Goal: Find contact information: Find contact information

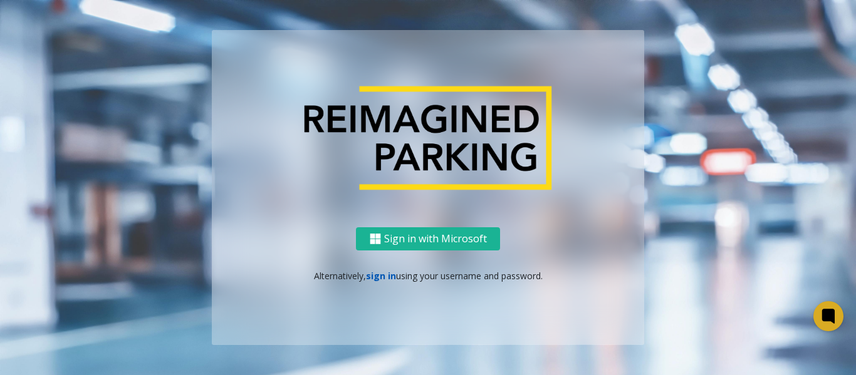
click at [377, 276] on link "sign in" at bounding box center [381, 276] width 30 height 12
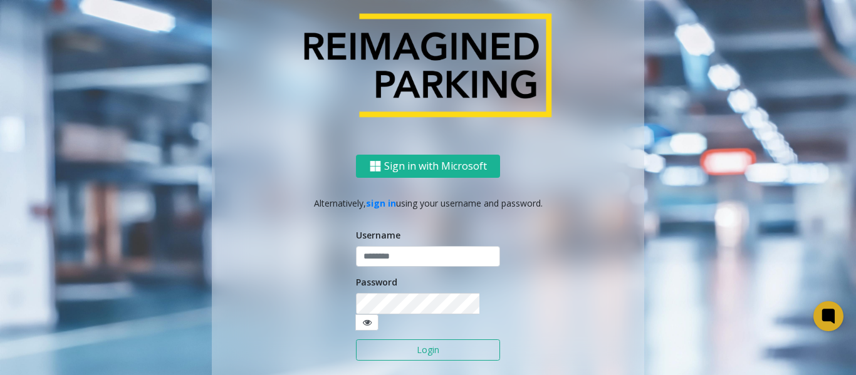
click at [394, 340] on button "Login" at bounding box center [428, 350] width 144 height 21
type input "*******"
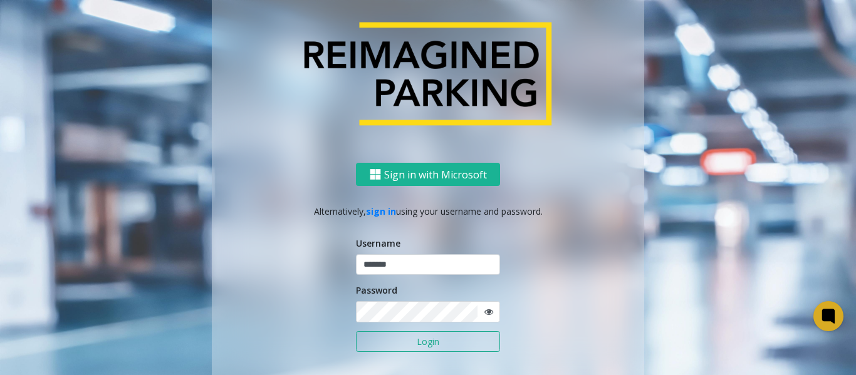
click at [421, 342] on button "Login" at bounding box center [428, 342] width 144 height 21
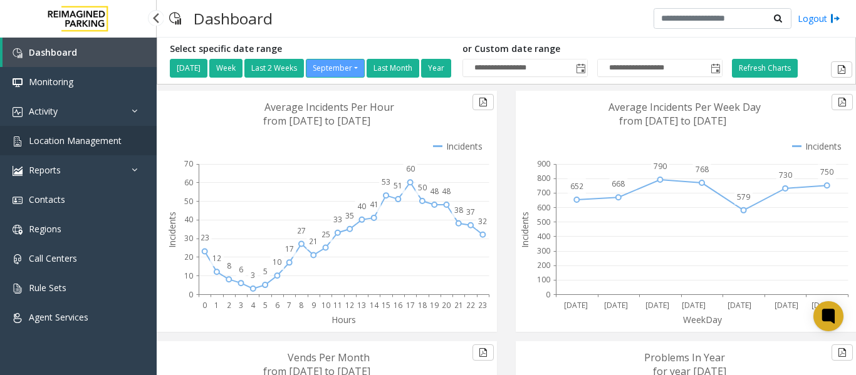
click at [48, 135] on span "Location Management" at bounding box center [75, 141] width 93 height 12
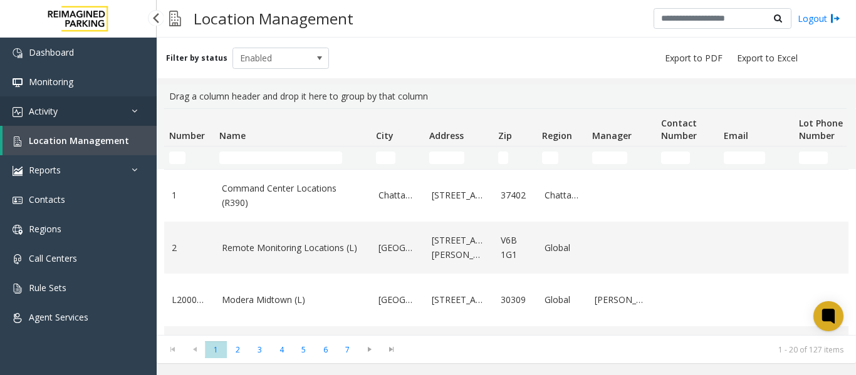
click at [48, 112] on span "Activity" at bounding box center [43, 111] width 29 height 12
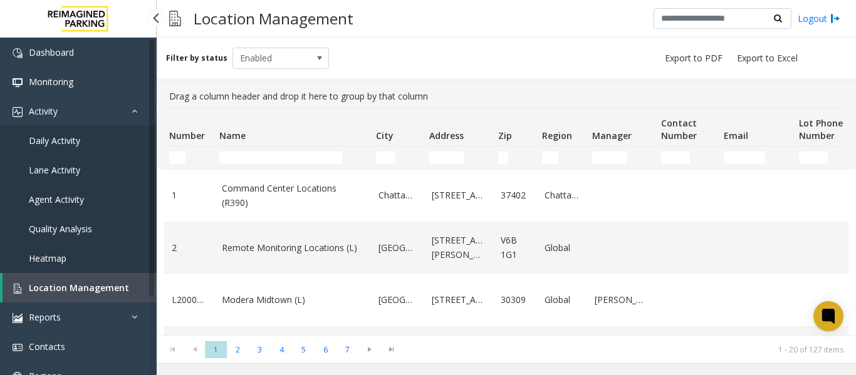
click at [57, 141] on span "Daily Activity" at bounding box center [54, 141] width 51 height 12
click at [48, 141] on span "Daily Activity" at bounding box center [54, 141] width 51 height 12
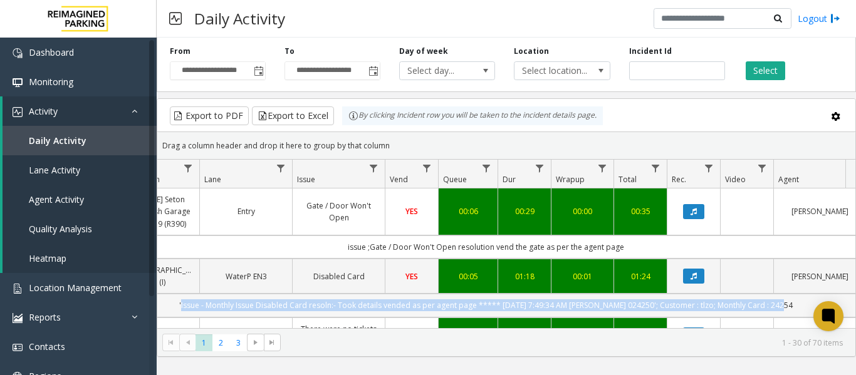
scroll to position [0, 312]
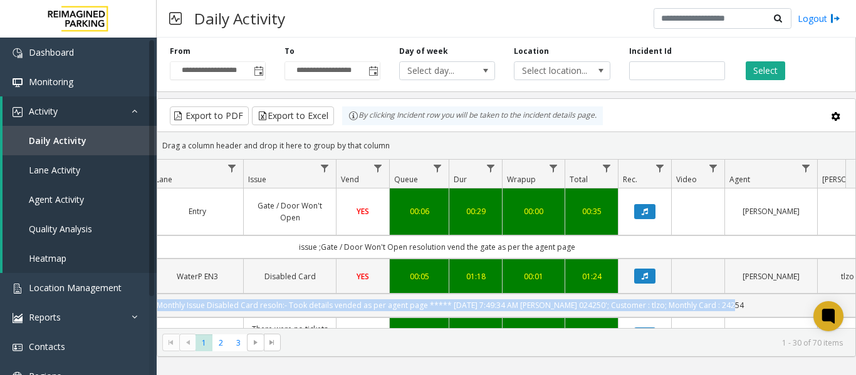
drag, startPoint x: 457, startPoint y: 311, endPoint x: 748, endPoint y: 282, distance: 292.9
click at [840, 303] on td "'Issue - Monthly Issue Disabled Card resoln:- Took details vended as per agent …" at bounding box center [437, 305] width 1130 height 23
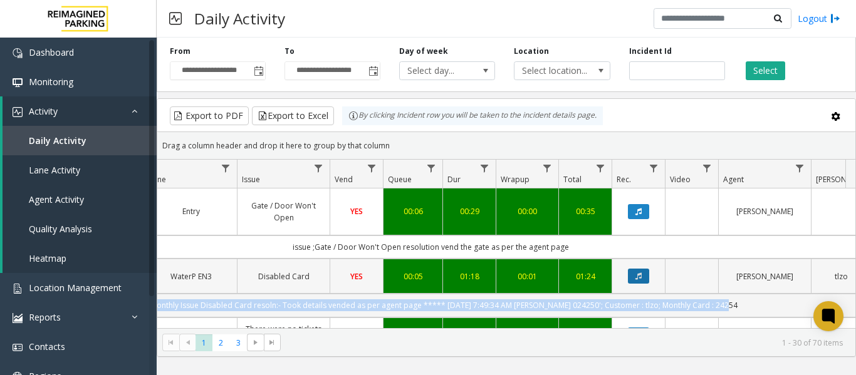
click at [636, 275] on icon "Data table" at bounding box center [639, 277] width 6 height 8
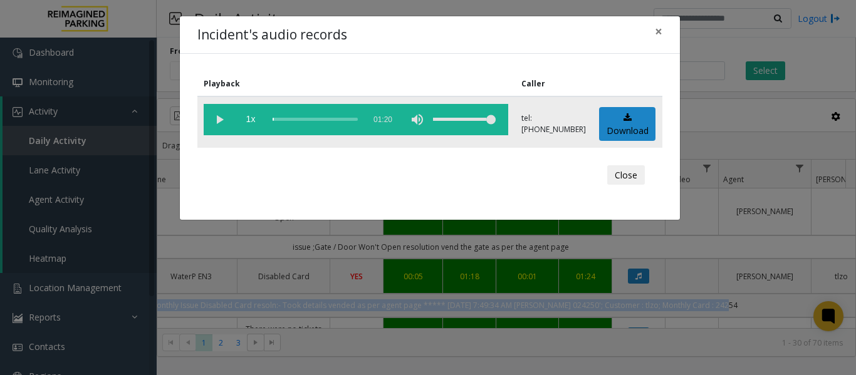
click at [220, 124] on vg-play-pause at bounding box center [219, 119] width 31 height 31
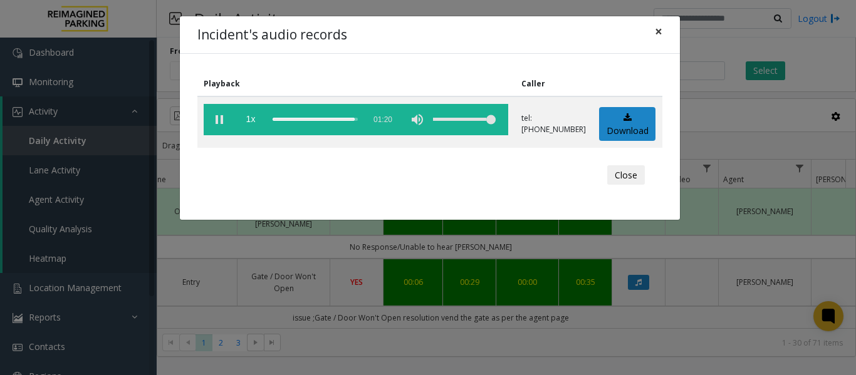
click at [660, 33] on span "×" at bounding box center [659, 32] width 8 height 18
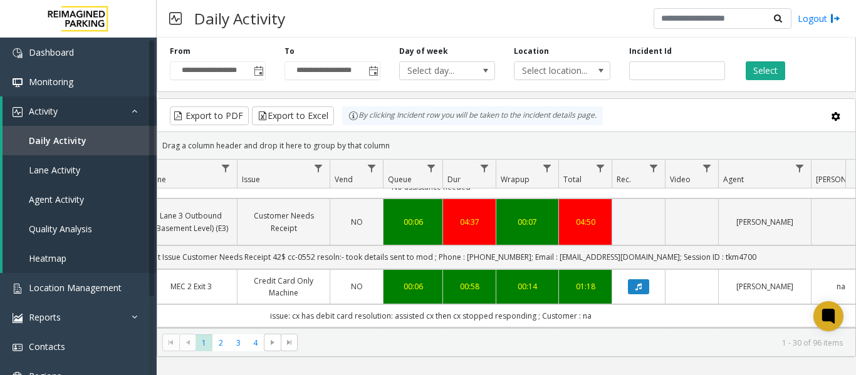
scroll to position [63, 312]
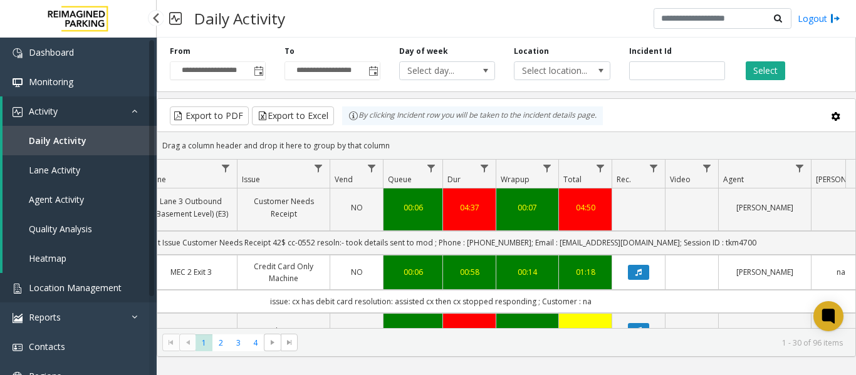
click at [92, 284] on span "Location Management" at bounding box center [75, 288] width 93 height 12
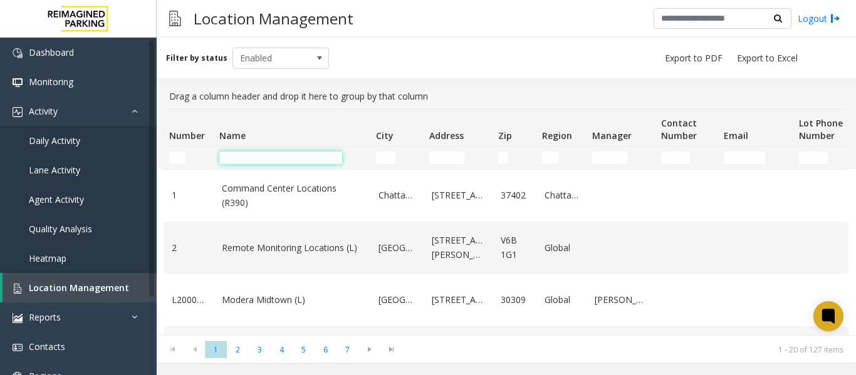
click at [258, 158] on input "Name Filter" at bounding box center [280, 158] width 123 height 13
click at [93, 140] on link "Daily Activity" at bounding box center [78, 140] width 157 height 29
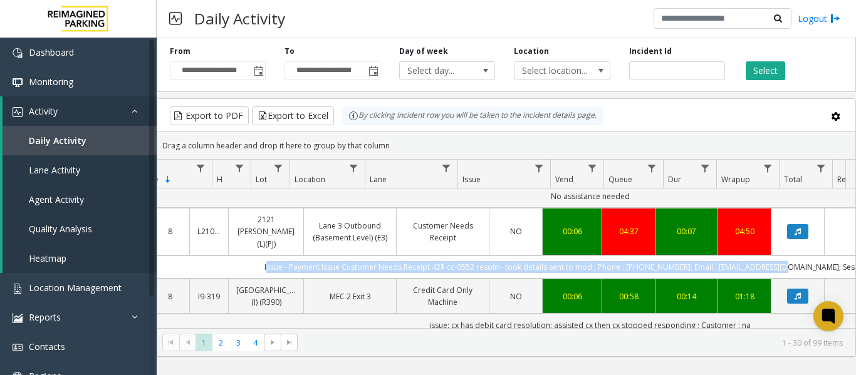
scroll to position [0, 214]
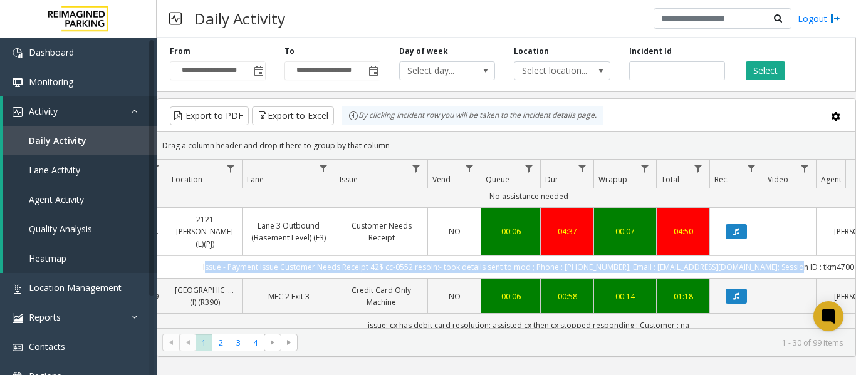
drag, startPoint x: 444, startPoint y: 240, endPoint x: 842, endPoint y: 242, distance: 398.0
click at [842, 256] on td "Issue - Payment Issue Customer Needs Receipt 42$ cc-0552 resoln:- took details …" at bounding box center [529, 267] width 1130 height 23
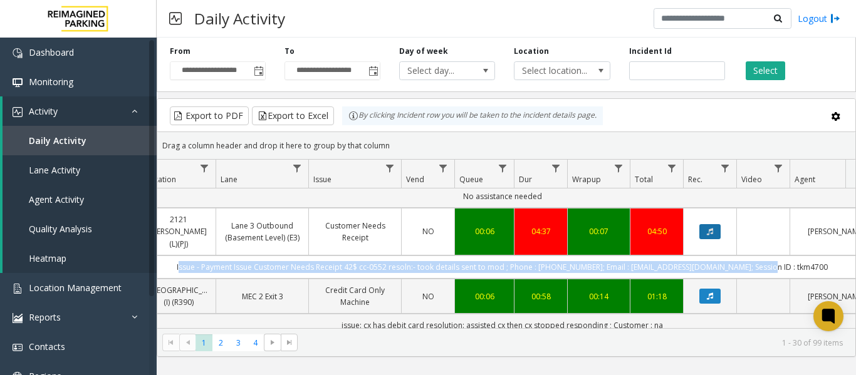
click at [713, 228] on icon "Data table" at bounding box center [710, 232] width 6 height 8
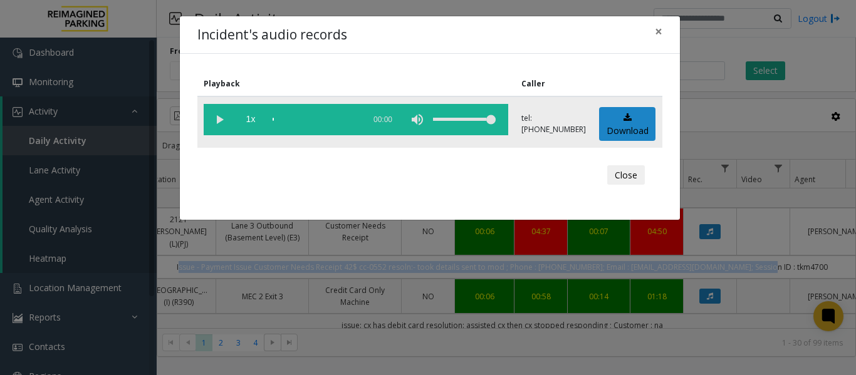
click at [216, 123] on vg-play-pause at bounding box center [219, 119] width 31 height 31
click at [286, 120] on div "scrub bar" at bounding box center [315, 119] width 85 height 31
click at [280, 118] on div "scrub bar" at bounding box center [315, 119] width 85 height 31
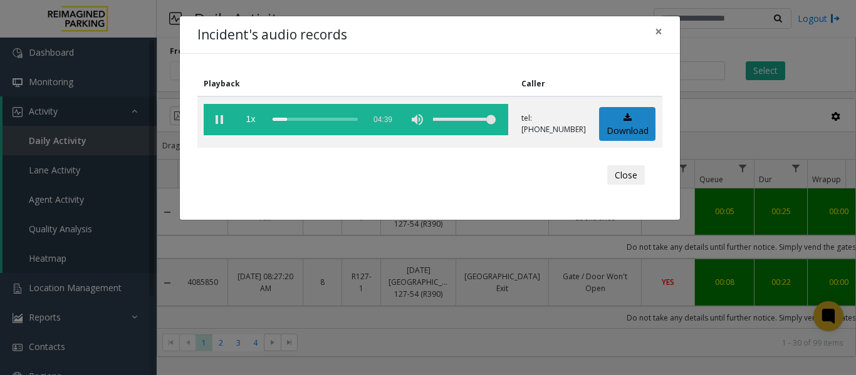
scroll to position [251, 240]
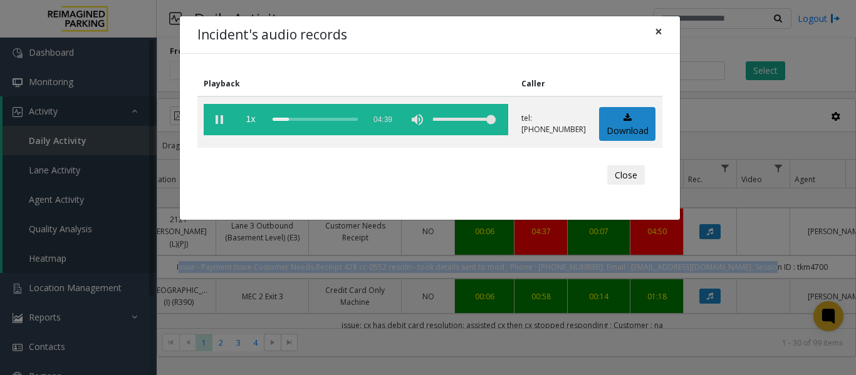
click at [656, 33] on span "×" at bounding box center [659, 32] width 8 height 18
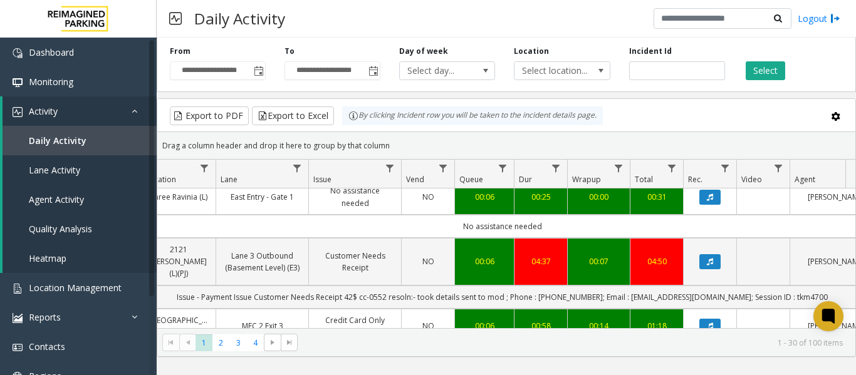
scroll to position [313, 240]
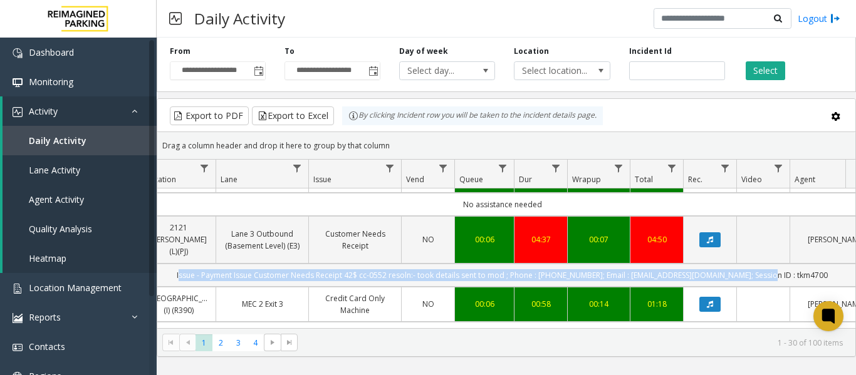
drag, startPoint x: 805, startPoint y: 239, endPoint x: 207, endPoint y: 229, distance: 598.7
click at [207, 264] on td "Issue - Payment Issue Customer Needs Receipt 42$ cc-0552 resoln:- took details …" at bounding box center [502, 275] width 1130 height 23
click at [804, 264] on td "Issue - Payment Issue Customer Needs Receipt 42$ cc-0552 resoln:- took details …" at bounding box center [502, 275] width 1130 height 23
drag, startPoint x: 792, startPoint y: 237, endPoint x: 210, endPoint y: 233, distance: 582.3
click at [210, 264] on td "Issue - Payment Issue Customer Needs Receipt 42$ cc-0552 resoln:- took details …" at bounding box center [502, 275] width 1130 height 23
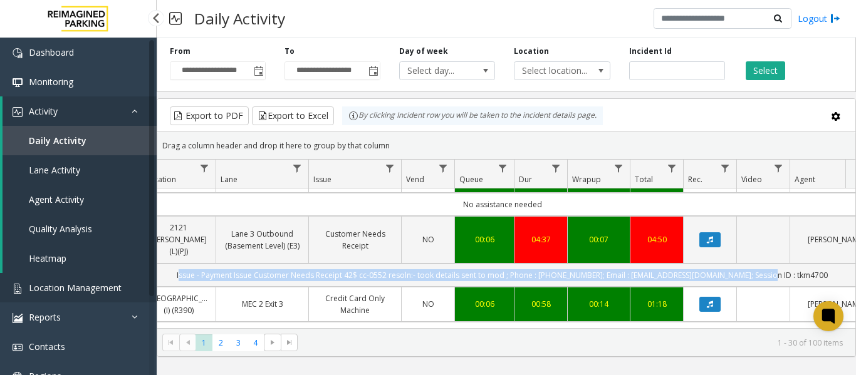
click at [90, 289] on span "Location Management" at bounding box center [75, 288] width 93 height 12
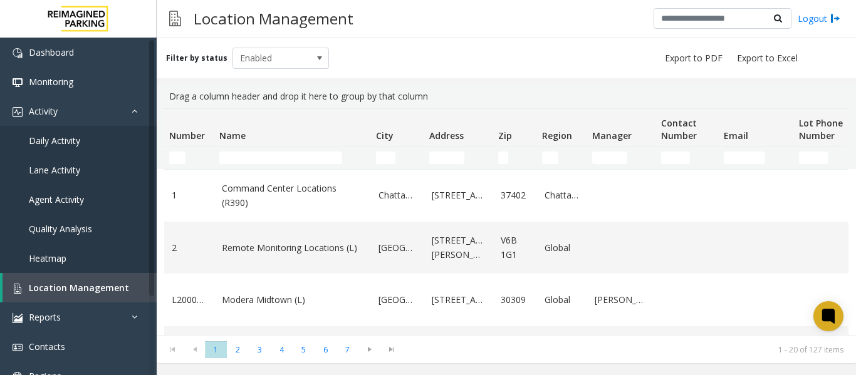
click at [242, 151] on td "Name Filter" at bounding box center [292, 158] width 157 height 23
click at [238, 160] on input "Name Filter" at bounding box center [280, 158] width 123 height 13
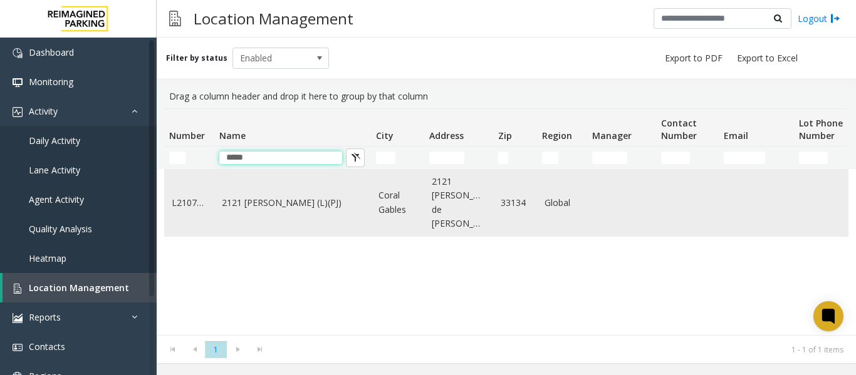
type input "*****"
click at [234, 196] on link "2121 [PERSON_NAME] (L)(PJ)" at bounding box center [293, 203] width 142 height 14
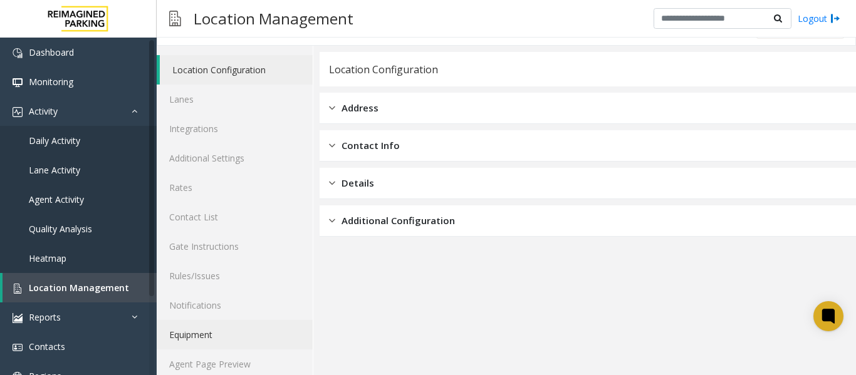
scroll to position [38, 0]
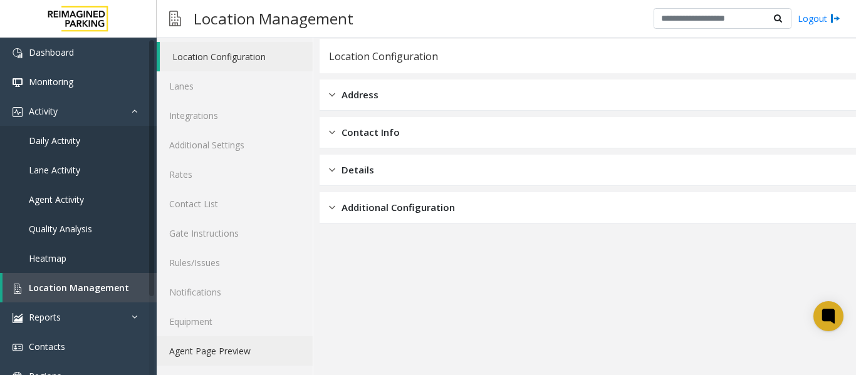
click at [209, 357] on link "Agent Page Preview" at bounding box center [235, 351] width 156 height 29
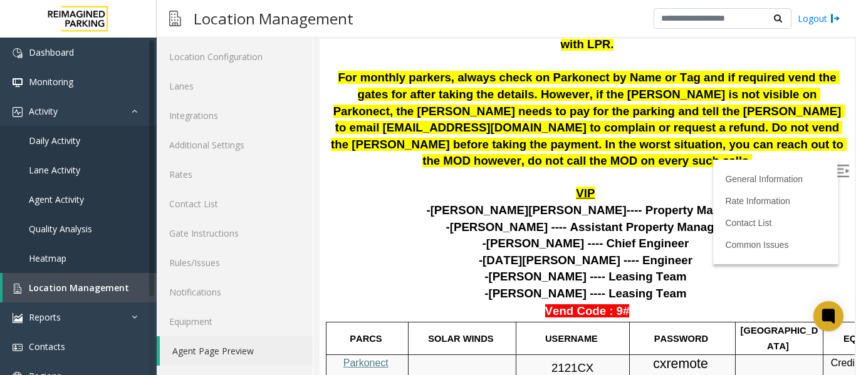
scroll to position [125, 0]
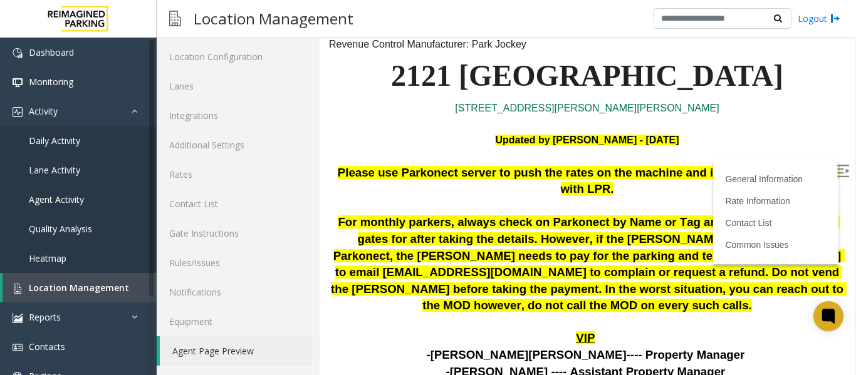
click at [837, 165] on img at bounding box center [843, 171] width 13 height 13
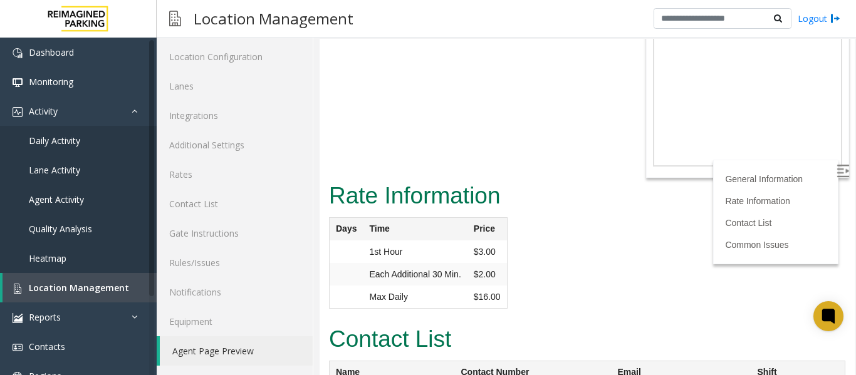
scroll to position [1613, 0]
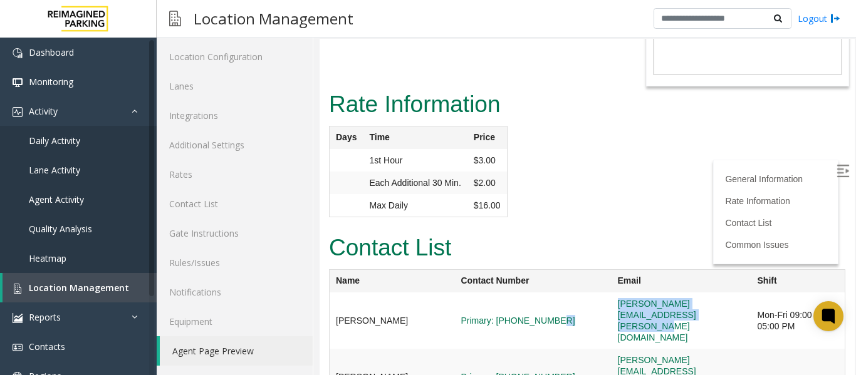
drag, startPoint x: 746, startPoint y: 209, endPoint x: 560, endPoint y: 212, distance: 186.2
click at [560, 293] on tr "[PERSON_NAME] Primary: [PHONE_NUMBER] [PERSON_NAME][EMAIL_ADDRESS][PERSON_NAME]…" at bounding box center [588, 321] width 516 height 56
copy tr "[PERSON_NAME][EMAIL_ADDRESS][PERSON_NAME][DOMAIN_NAME]"
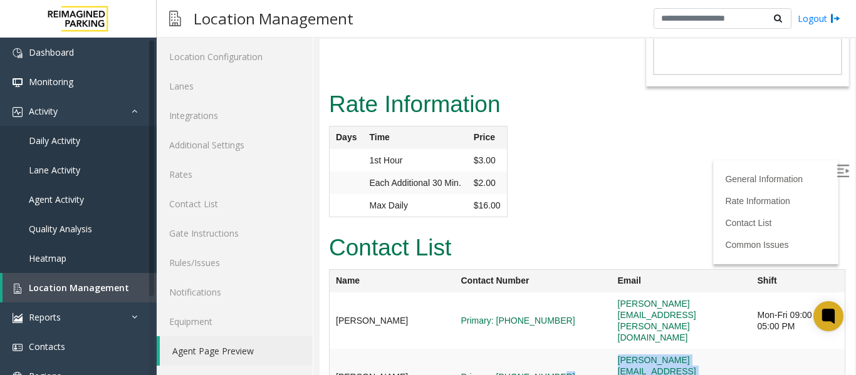
drag, startPoint x: 760, startPoint y: 234, endPoint x: 552, endPoint y: 235, distance: 208.1
click at [552, 349] on tr "[PERSON_NAME] Primary: [PHONE_NUMBER] [PERSON_NAME][EMAIL_ADDRESS][PERSON_NAME]…" at bounding box center [588, 377] width 516 height 57
copy tr "[PERSON_NAME][EMAIL_ADDRESS][PERSON_NAME][DOMAIN_NAME]"
drag, startPoint x: 369, startPoint y: 209, endPoint x: 332, endPoint y: 210, distance: 37.6
click at [332, 293] on td "[PERSON_NAME]" at bounding box center [392, 321] width 125 height 56
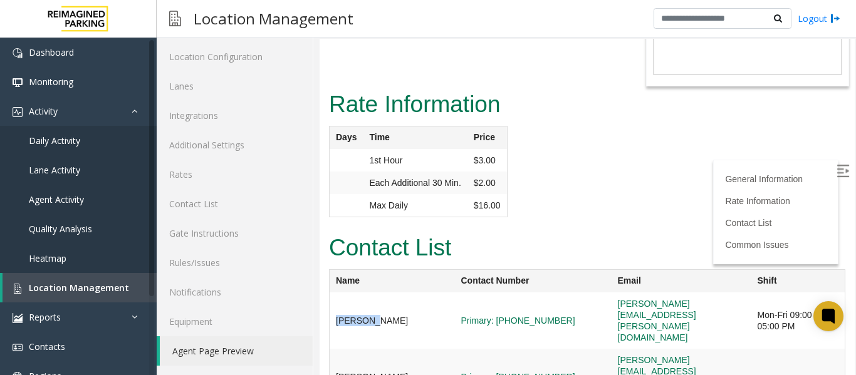
copy td "[PERSON_NAME]"
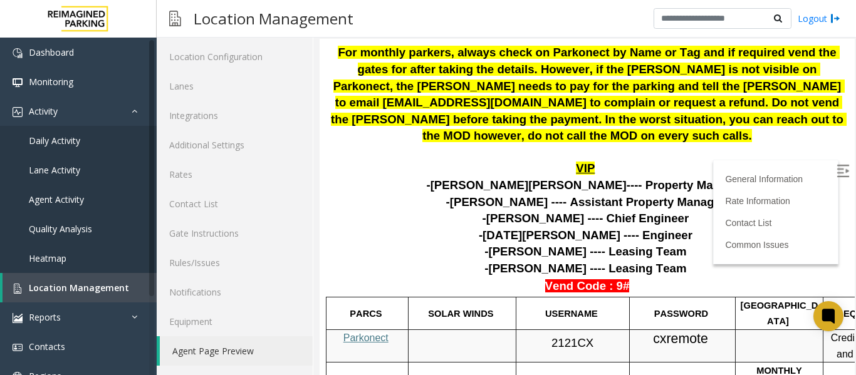
scroll to position [296, 0]
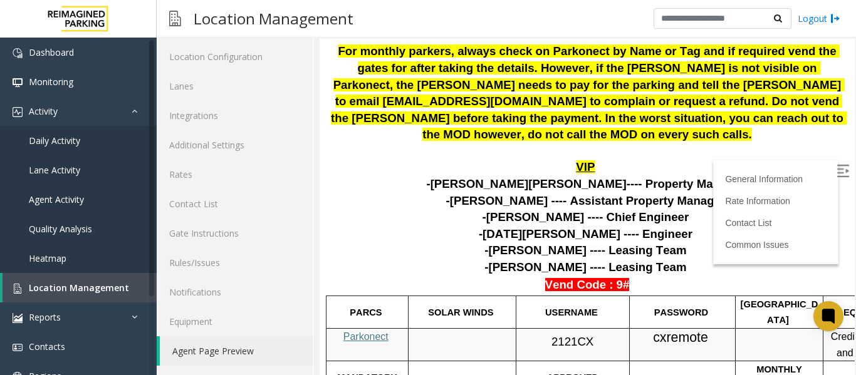
click at [367, 329] on p "Parkonect" at bounding box center [367, 337] width 73 height 16
click at [365, 332] on span "Parkonect" at bounding box center [365, 337] width 45 height 11
drag, startPoint x: 589, startPoint y: 291, endPoint x: 546, endPoint y: 296, distance: 42.9
click at [546, 329] on p "2121CX" at bounding box center [573, 340] width 104 height 23
copy span "2121CX"
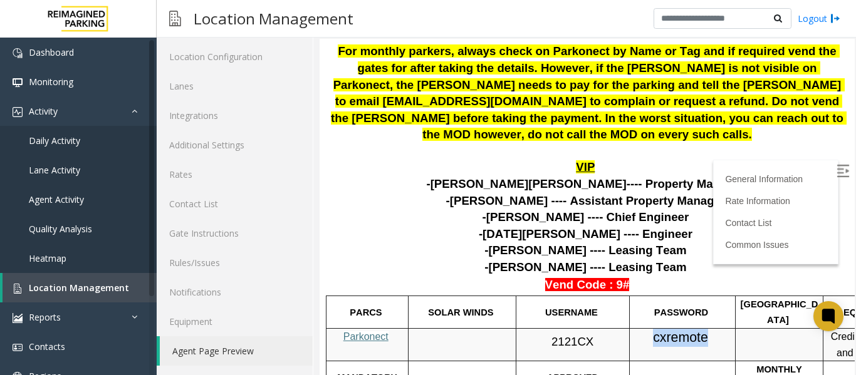
drag, startPoint x: 707, startPoint y: 288, endPoint x: 654, endPoint y: 288, distance: 53.3
click at [654, 330] on span "cxremote" at bounding box center [680, 338] width 55 height 16
copy span "cxremote"
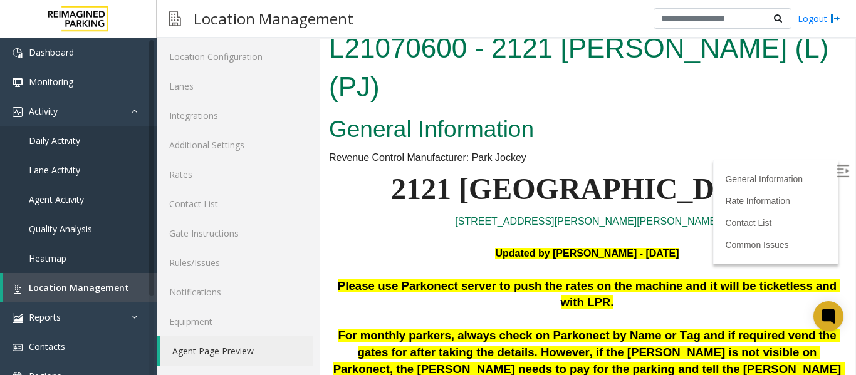
scroll to position [0, 0]
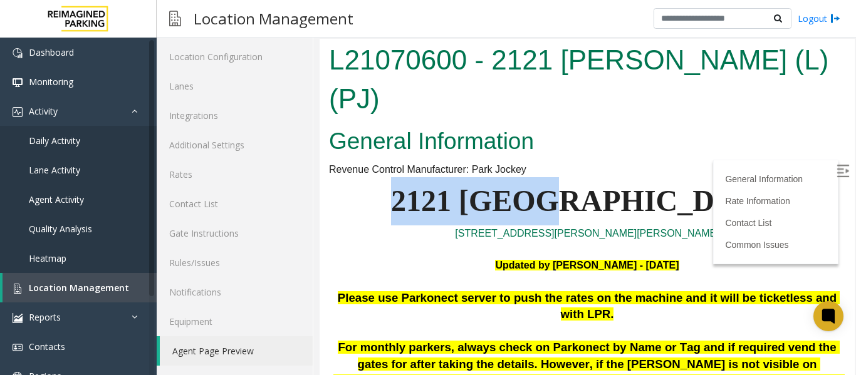
drag, startPoint x: 668, startPoint y: 167, endPoint x: 502, endPoint y: 157, distance: 165.7
click at [502, 177] on p "2121 [GEOGRAPHIC_DATA]" at bounding box center [587, 201] width 516 height 48
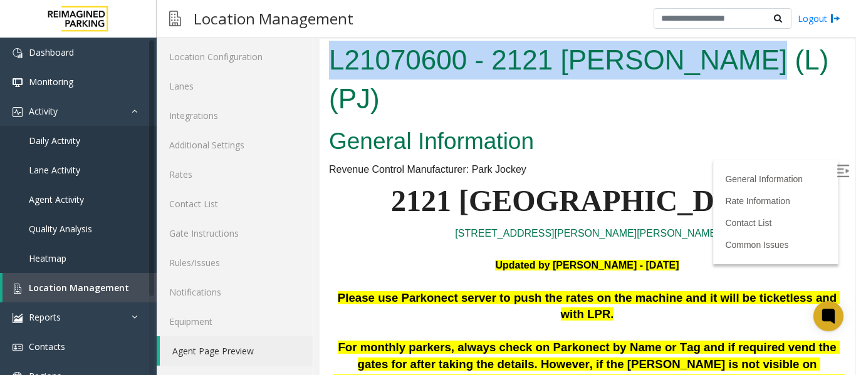
drag, startPoint x: 745, startPoint y: 59, endPoint x: 325, endPoint y: 69, distance: 420.1
click at [325, 69] on div "L21070600 - 2121 [PERSON_NAME] (L)(PJ)" at bounding box center [587, 81] width 535 height 84
copy h1 "L21070600 - 2121 [PERSON_NAME] (L)(PJ)"
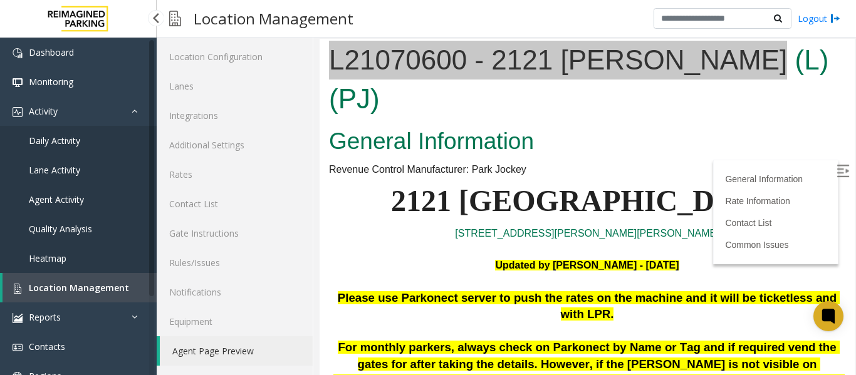
click at [97, 286] on span "Location Management" at bounding box center [79, 288] width 100 height 12
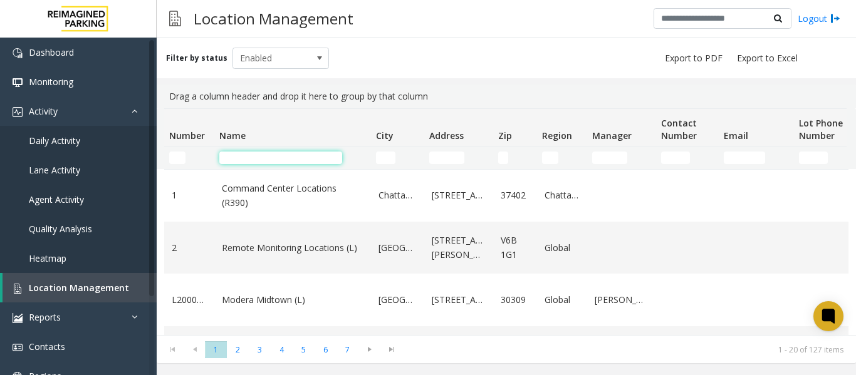
click at [257, 156] on input "Name Filter" at bounding box center [280, 158] width 123 height 13
paste input "**********"
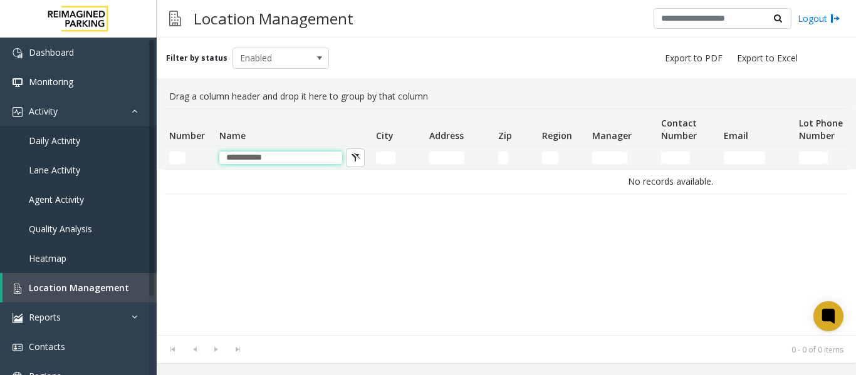
type input "**********"
drag, startPoint x: 324, startPoint y: 157, endPoint x: 91, endPoint y: 168, distance: 233.4
click at [91, 168] on app-root "**********" at bounding box center [428, 187] width 856 height 375
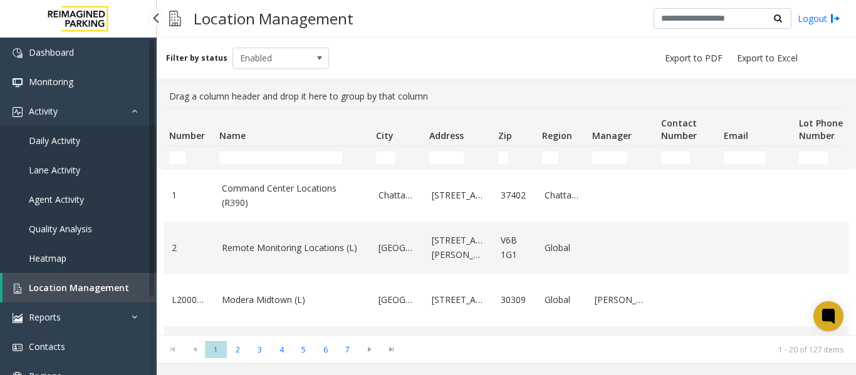
click at [50, 141] on span "Daily Activity" at bounding box center [54, 141] width 51 height 12
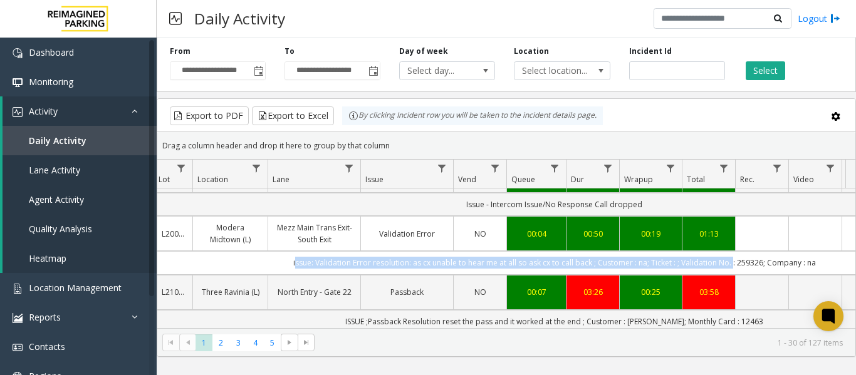
scroll to position [0, 263]
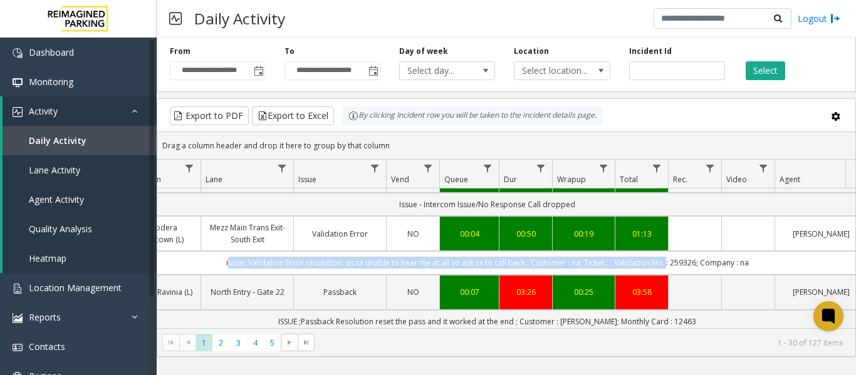
drag, startPoint x: 481, startPoint y: 241, endPoint x: 842, endPoint y: 230, distance: 361.8
click at [842, 251] on td "issue: Validation Error resolution: as cx unable to hear me at all so ask cx to…" at bounding box center [487, 262] width 1130 height 23
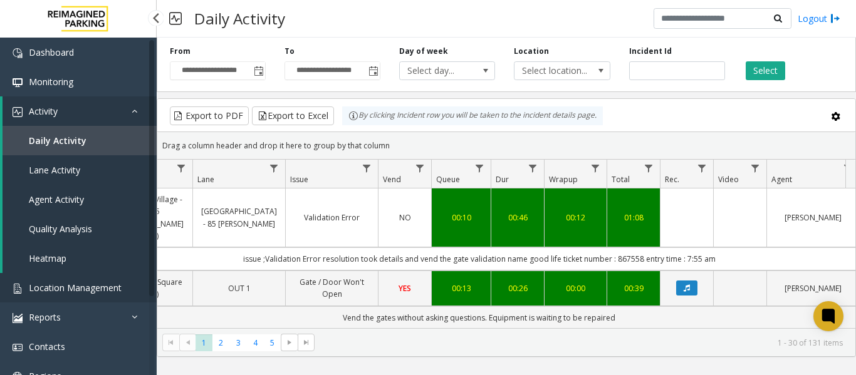
click at [78, 288] on span "Location Management" at bounding box center [75, 288] width 93 height 12
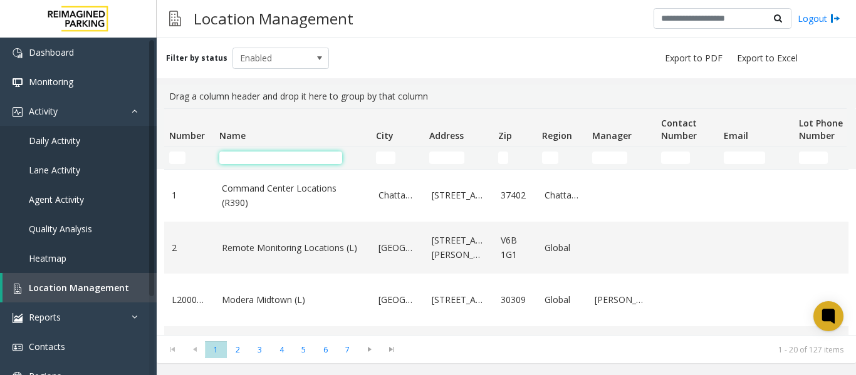
click at [266, 159] on input "Name Filter" at bounding box center [280, 158] width 123 height 13
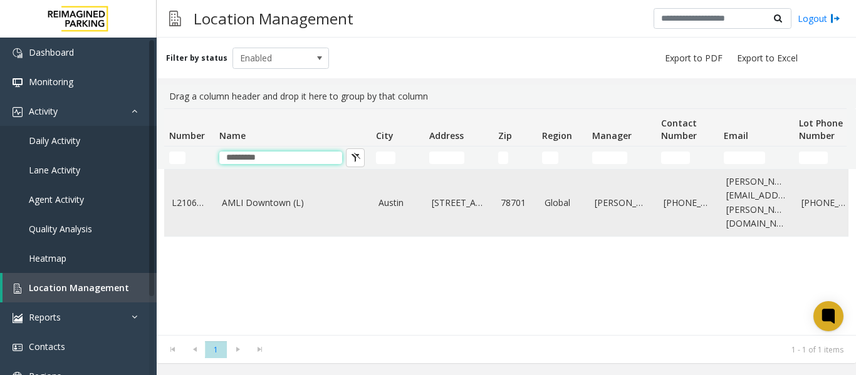
type input "*********"
click at [278, 202] on link "AMLI Downtown (L)" at bounding box center [293, 203] width 142 height 14
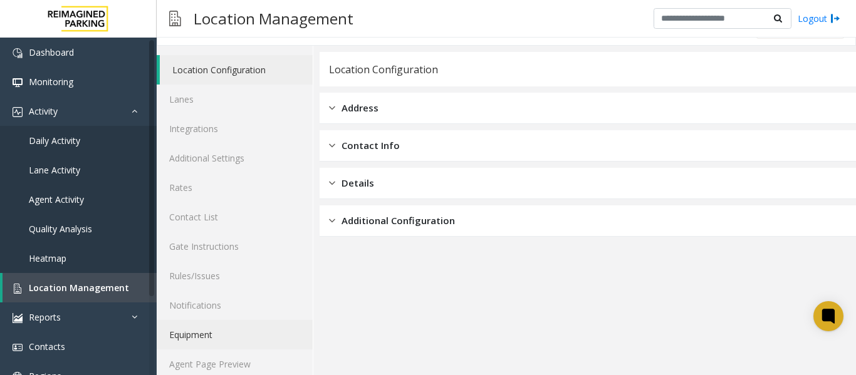
scroll to position [38, 0]
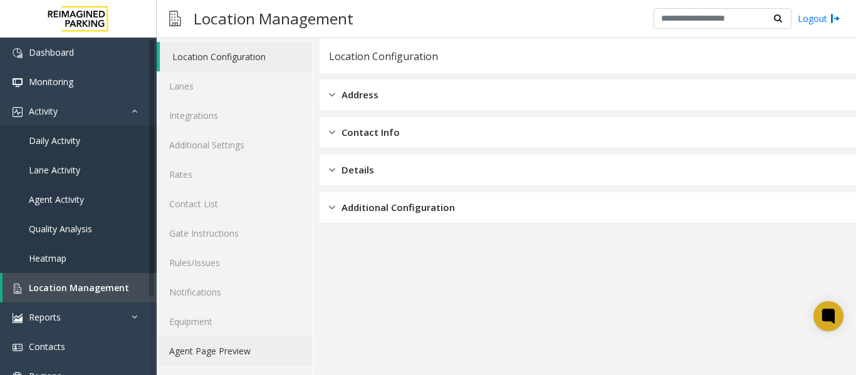
click at [209, 349] on link "Agent Page Preview" at bounding box center [235, 351] width 156 height 29
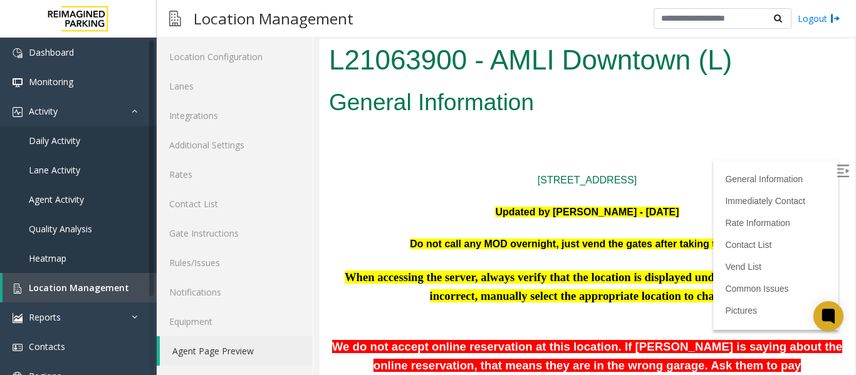
scroll to position [63, 0]
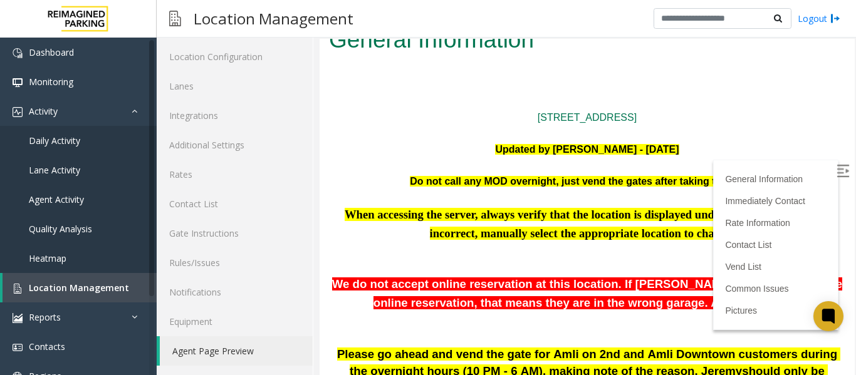
click at [837, 167] on img at bounding box center [843, 171] width 13 height 13
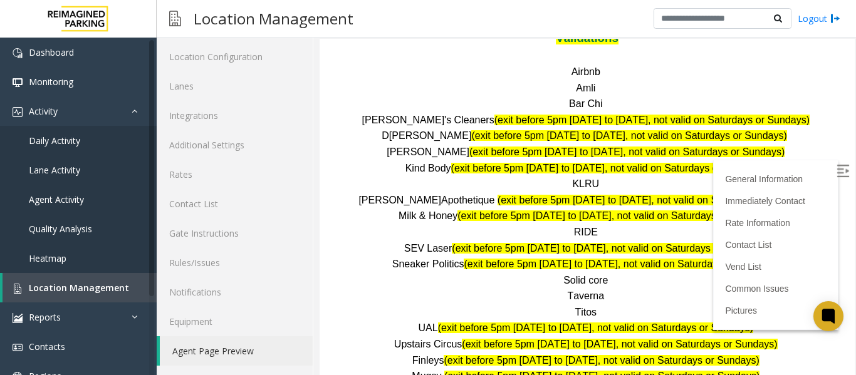
scroll to position [1630, 0]
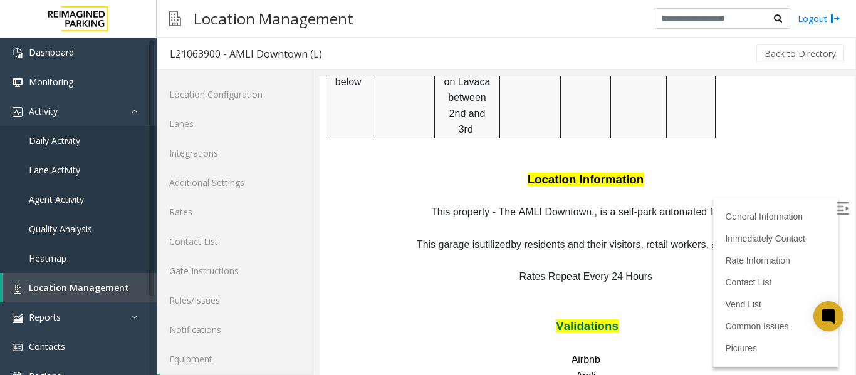
scroll to position [38, 0]
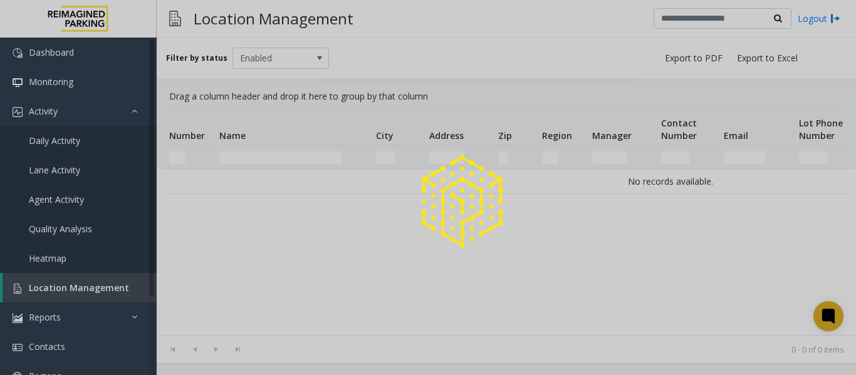
click at [253, 157] on div at bounding box center [428, 187] width 856 height 375
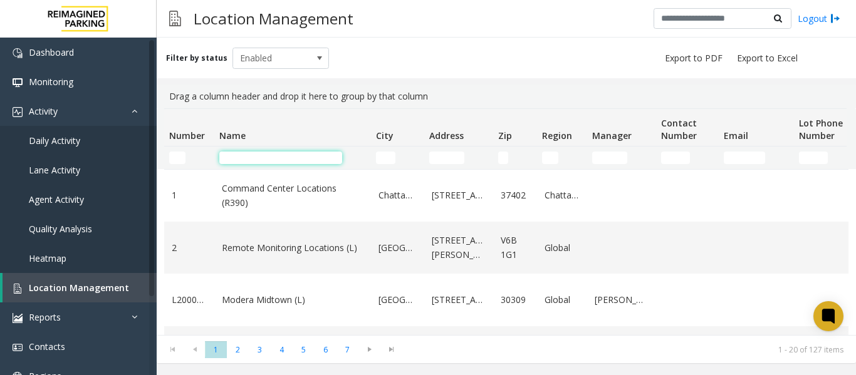
click at [253, 157] on input "Name Filter" at bounding box center [280, 158] width 123 height 13
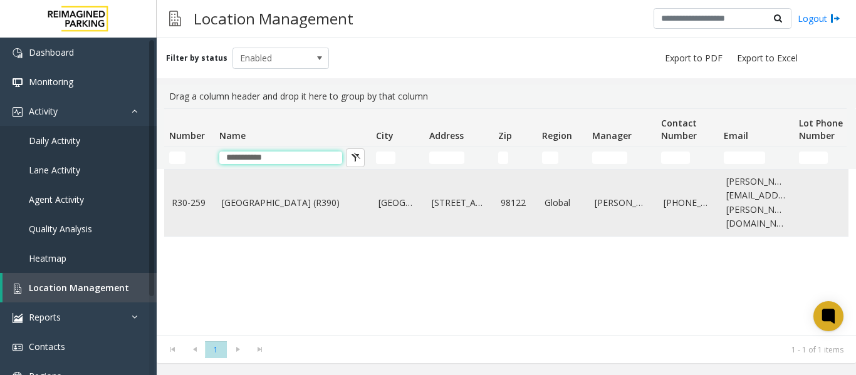
type input "**********"
click at [270, 211] on td "[GEOGRAPHIC_DATA] (R390)" at bounding box center [292, 203] width 157 height 66
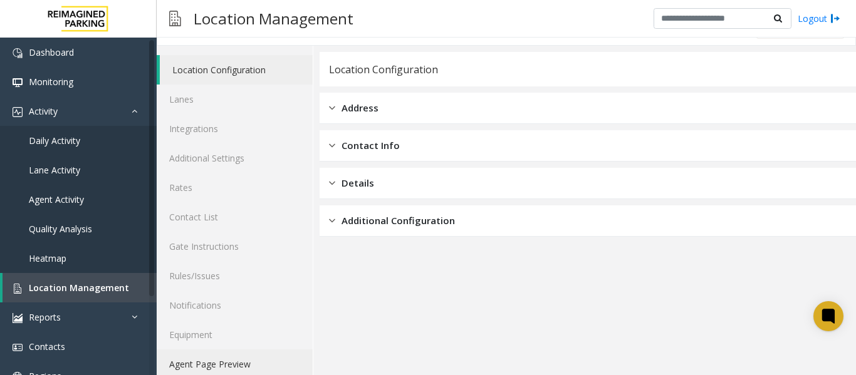
scroll to position [38, 0]
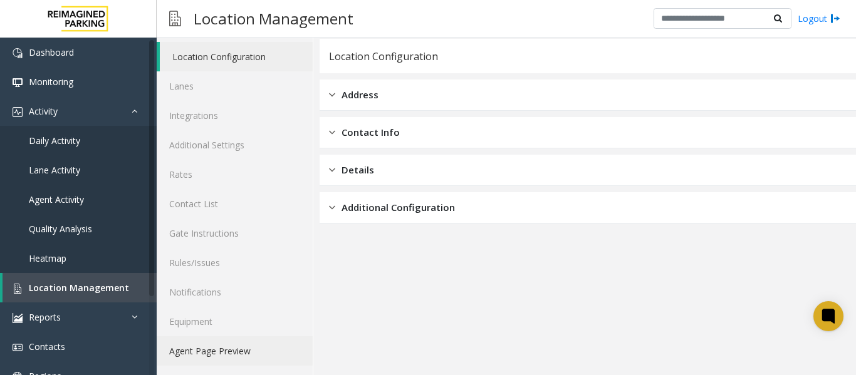
click at [228, 354] on link "Agent Page Preview" at bounding box center [235, 351] width 156 height 29
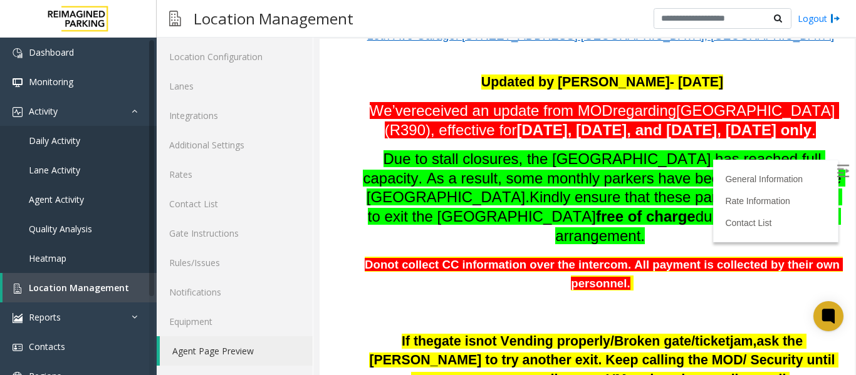
scroll to position [188, 0]
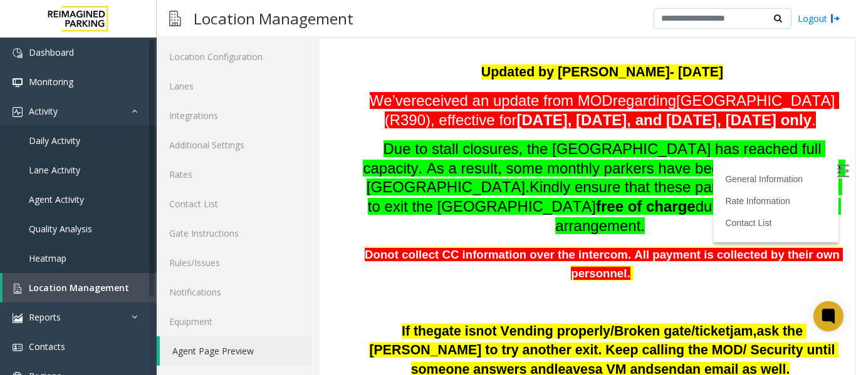
click at [837, 167] on img at bounding box center [843, 171] width 13 height 13
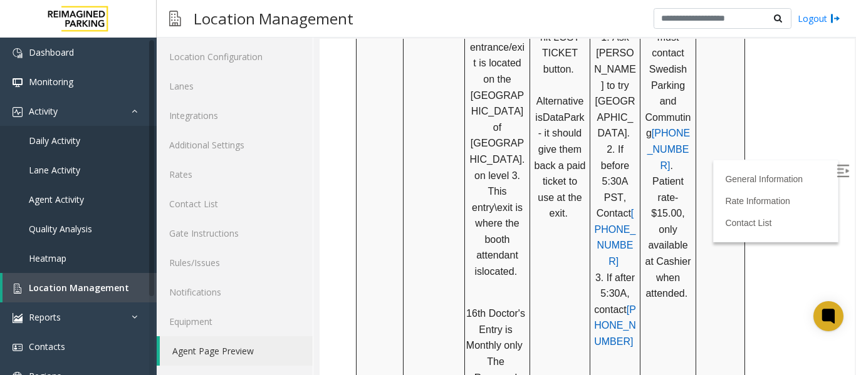
scroll to position [1254, 0]
